Goal: Information Seeking & Learning: Learn about a topic

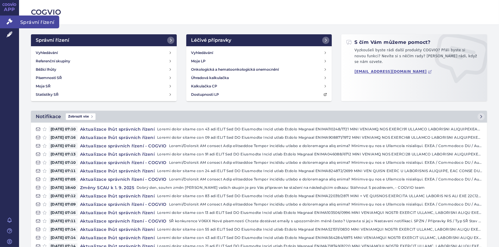
click at [5, 21] on link "Správní řízení" at bounding box center [9, 21] width 19 height 13
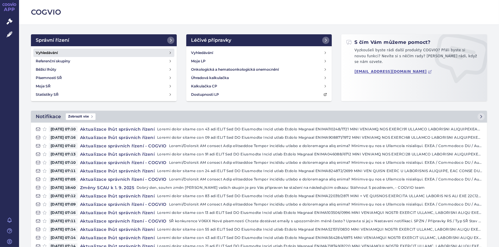
click at [77, 52] on link "Vyhledávání" at bounding box center [103, 53] width 141 height 8
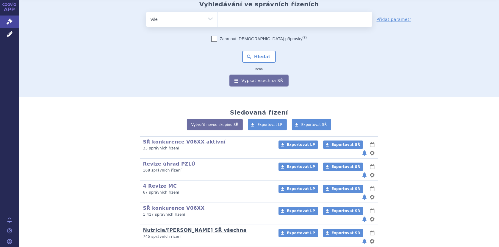
scroll to position [47, 0]
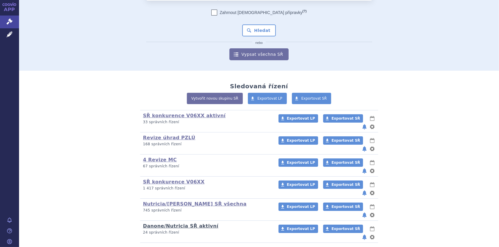
click at [187, 223] on link "Danone/Nutricia SŘ aktivní" at bounding box center [180, 226] width 75 height 6
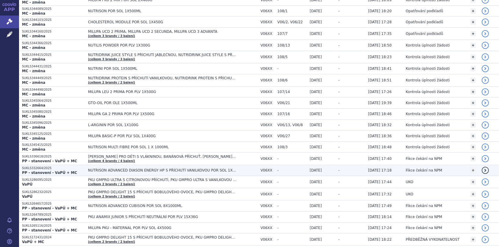
scroll to position [119, 0]
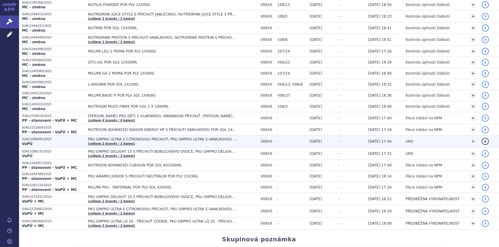
click at [152, 139] on span "PKU GMPRO ULTRA S CITRONOVOU PŘÍCHUTÍ, PKU GMPRO ULTRA S VANILKOVOU PŘÍCHUTÍ" at bounding box center [162, 139] width 149 height 4
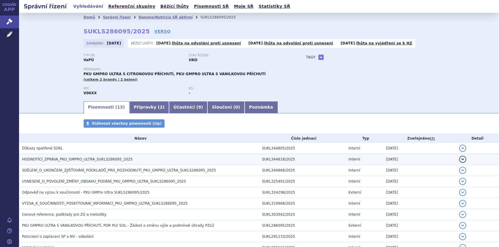
click at [120, 158] on span "HODNOTÍCÍ_ZPRÁVA_PKU_GMPRO_ULTRA_SUKLS286095_2025" at bounding box center [77, 159] width 111 height 4
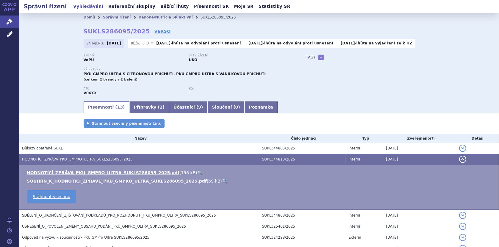
click at [197, 172] on link "🔍" at bounding box center [199, 172] width 5 height 5
click at [143, 17] on link "Danone/Nutricia SŘ aktivní" at bounding box center [165, 17] width 54 height 4
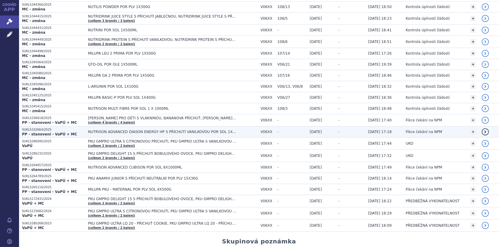
scroll to position [119, 0]
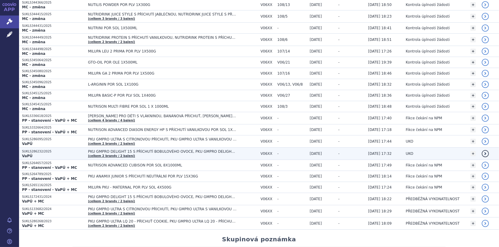
click at [145, 152] on td "PKU GMPRO DELIGHT 15 S PŘÍCHUTÍ BOBULOVÉHO OVOCE, PKU GMPRO DELIGHT 15 S PŘÍCHU…" at bounding box center [171, 153] width 173 height 12
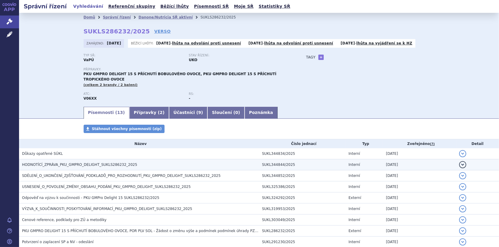
click at [107, 162] on span "HODNOTÍCÍ_ZPRÁVA_PKU_GMPRO_DELIGHT_SUKLS286232_2025" at bounding box center [79, 164] width 115 height 4
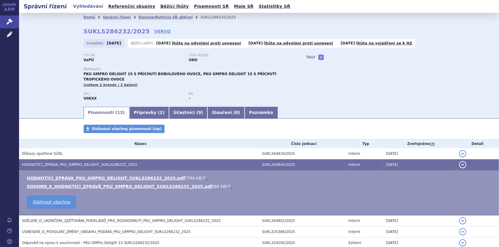
click at [203, 175] on link "🔍" at bounding box center [205, 177] width 5 height 5
click at [9, 32] on icon at bounding box center [10, 34] width 6 height 6
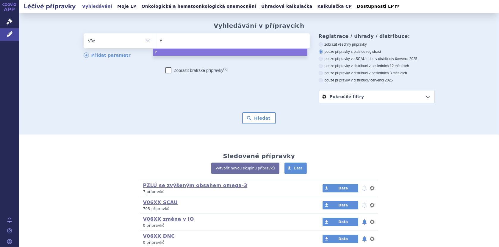
type input "PK"
type input "PKU"
type input "PKU G"
type input "PKU GM"
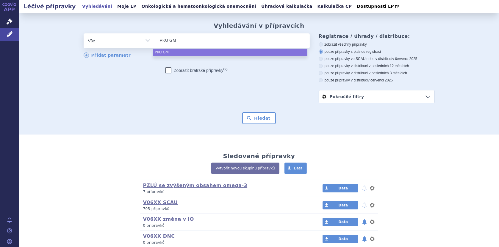
type input "PKU GMP"
type input "PKU GMPR"
type input "PKU GMPRO"
select select "PKU GMPRO"
drag, startPoint x: 260, startPoint y: 118, endPoint x: 304, endPoint y: 114, distance: 44.8
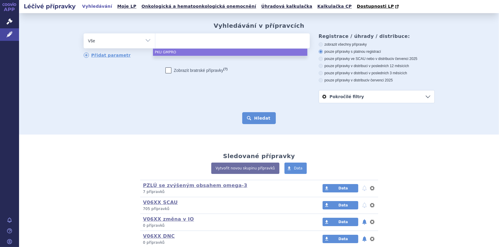
click at [260, 118] on button "Hledat" at bounding box center [259, 118] width 34 height 12
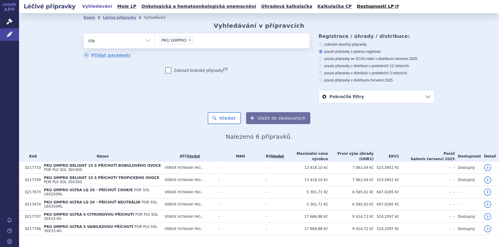
click at [471, 127] on div "Domů Léčivé přípravky Vyhledávání Vyhledávání v přípravcích odstranit Vše Přípr…" at bounding box center [259, 81] width 480 height 137
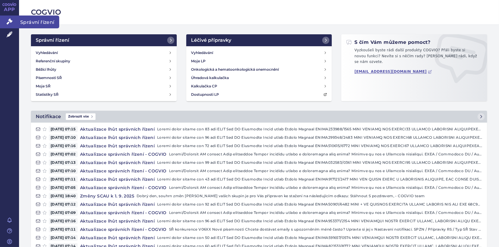
click at [9, 21] on icon at bounding box center [10, 21] width 6 height 6
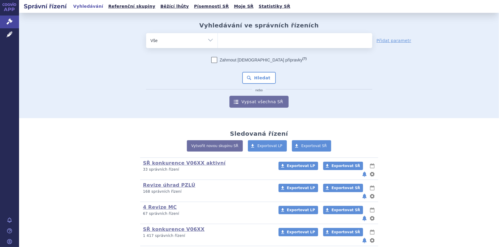
scroll to position [30, 0]
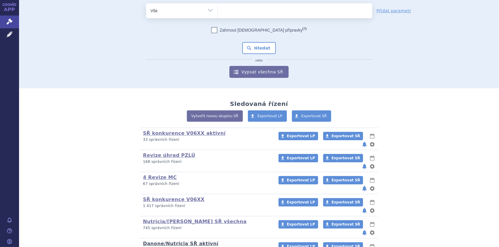
click at [172, 240] on link "Danone/Nutricia SŘ aktivní" at bounding box center [180, 243] width 75 height 6
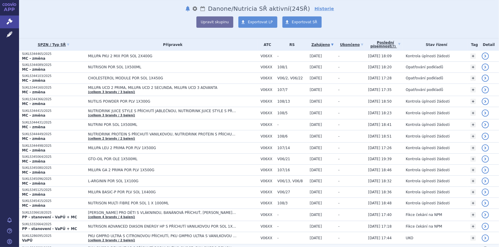
scroll to position [89, 0]
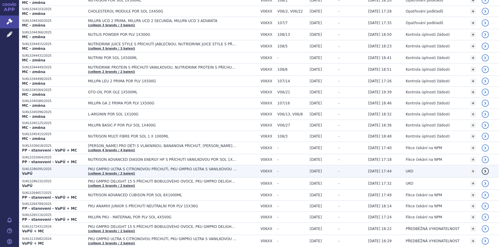
click at [115, 167] on span "PKU GMPRO ULTRA S CITRONOVOU PŘÍCHUTÍ, PKU GMPRO ULTRA S VANILKOVOU PŘÍCHUTÍ" at bounding box center [162, 169] width 149 height 4
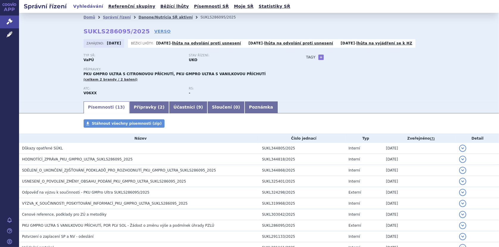
click at [138, 17] on link "Danone/Nutricia SŘ aktivní" at bounding box center [165, 17] width 54 height 4
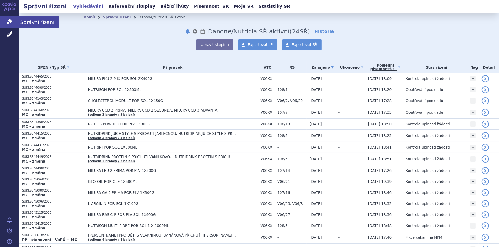
click at [6, 19] on link "Správní řízení" at bounding box center [9, 21] width 19 height 13
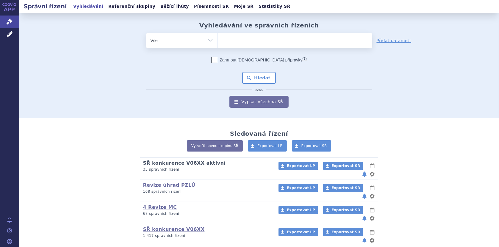
click at [159, 163] on link "SŘ konkurence V06XX aktivní" at bounding box center [184, 163] width 83 height 6
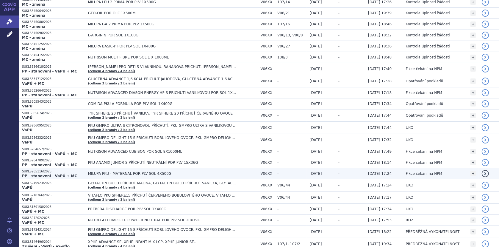
scroll to position [179, 0]
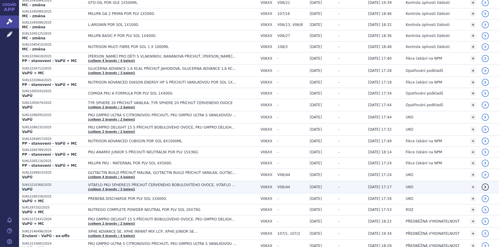
click at [143, 184] on span "VITAFLO PKU SPHERE15 PŘÍCHUŤ ČERVENÉHO BOBULOVITÉHO OVOCE, VITAFLO PKU SPHERE15…" at bounding box center [162, 185] width 149 height 4
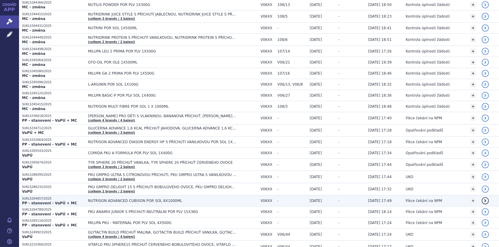
scroll to position [149, 0]
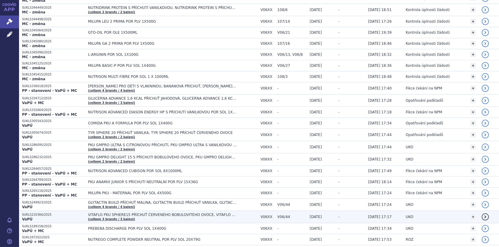
click at [118, 212] on span "VITAFLO PKU SPHERE15 PŘÍCHUŤ ČERVENÉHO BOBULOVITÉHO OVOCE, VITAFLO PKU SPHERE15…" at bounding box center [162, 214] width 149 height 4
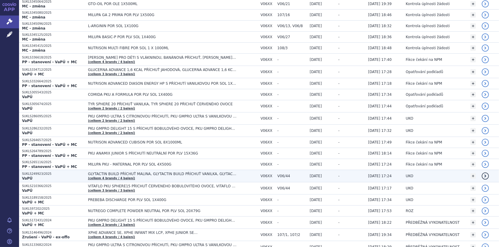
scroll to position [179, 0]
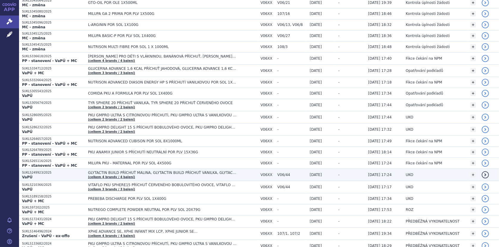
click at [118, 171] on span "GLYTACTIN BUILD PŘÍCHUŤ MALINA, GLYTACTIN BUILD PŘÍCHUŤ VANILKA, GLYTACTIN BUIL…" at bounding box center [162, 172] width 149 height 4
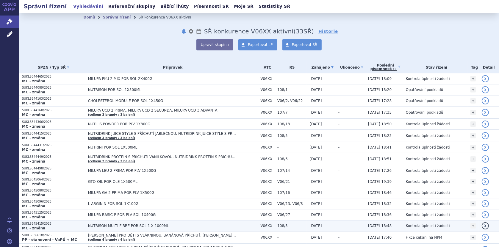
scroll to position [89, 0]
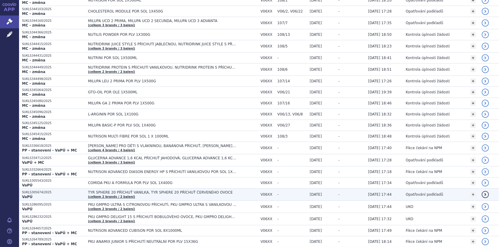
click at [133, 188] on td "TYR SPHERE 20 PŘÍCHUŤ VANILKA, TYR SPHERE 20 PŘÍCHUŤ ČERVENÉHO OVOCE (celkem 2 …" at bounding box center [171, 194] width 173 height 12
